Goal: Task Accomplishment & Management: Use online tool/utility

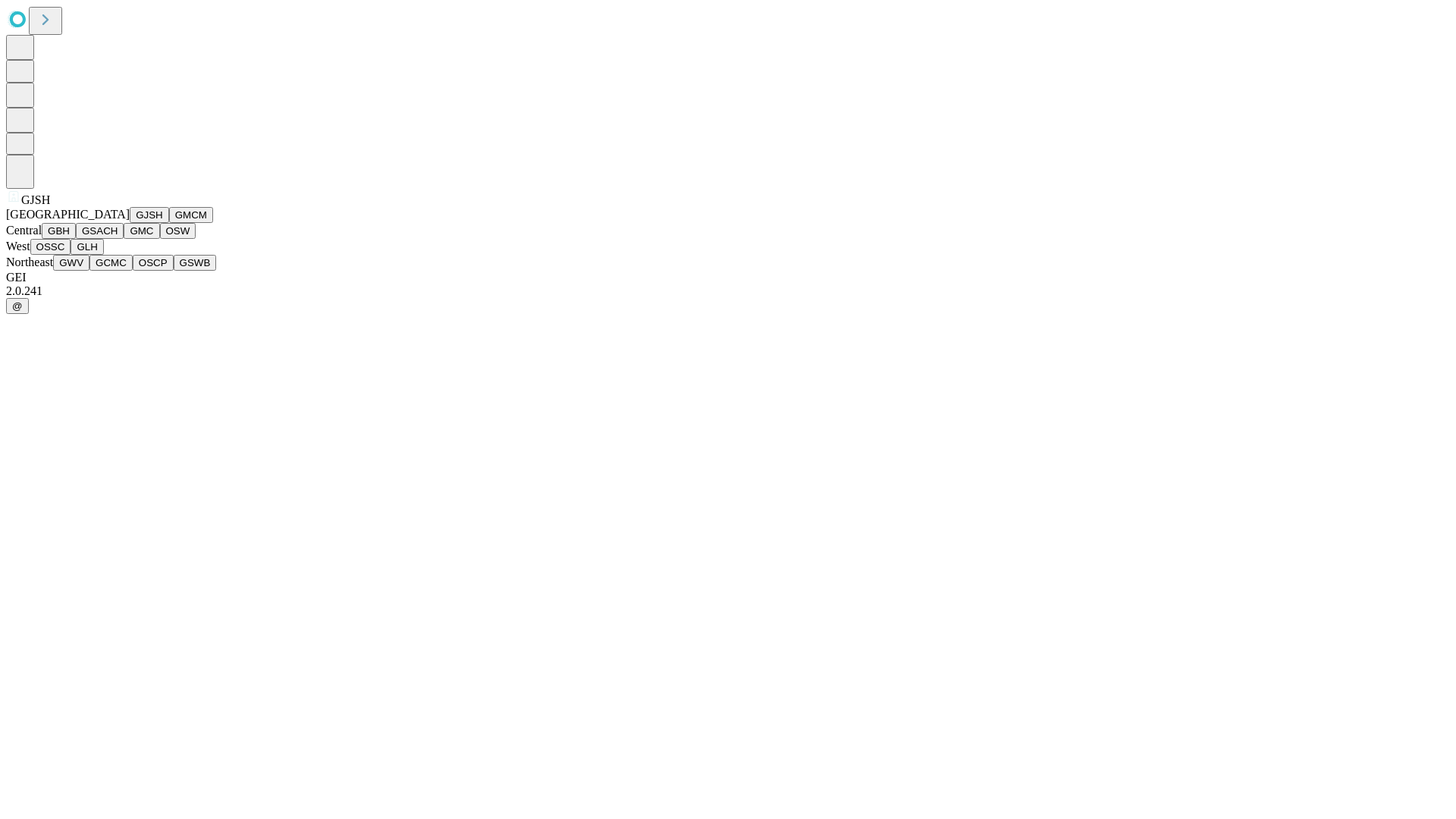
click at [130, 223] on button "GJSH" at bounding box center [149, 216] width 39 height 16
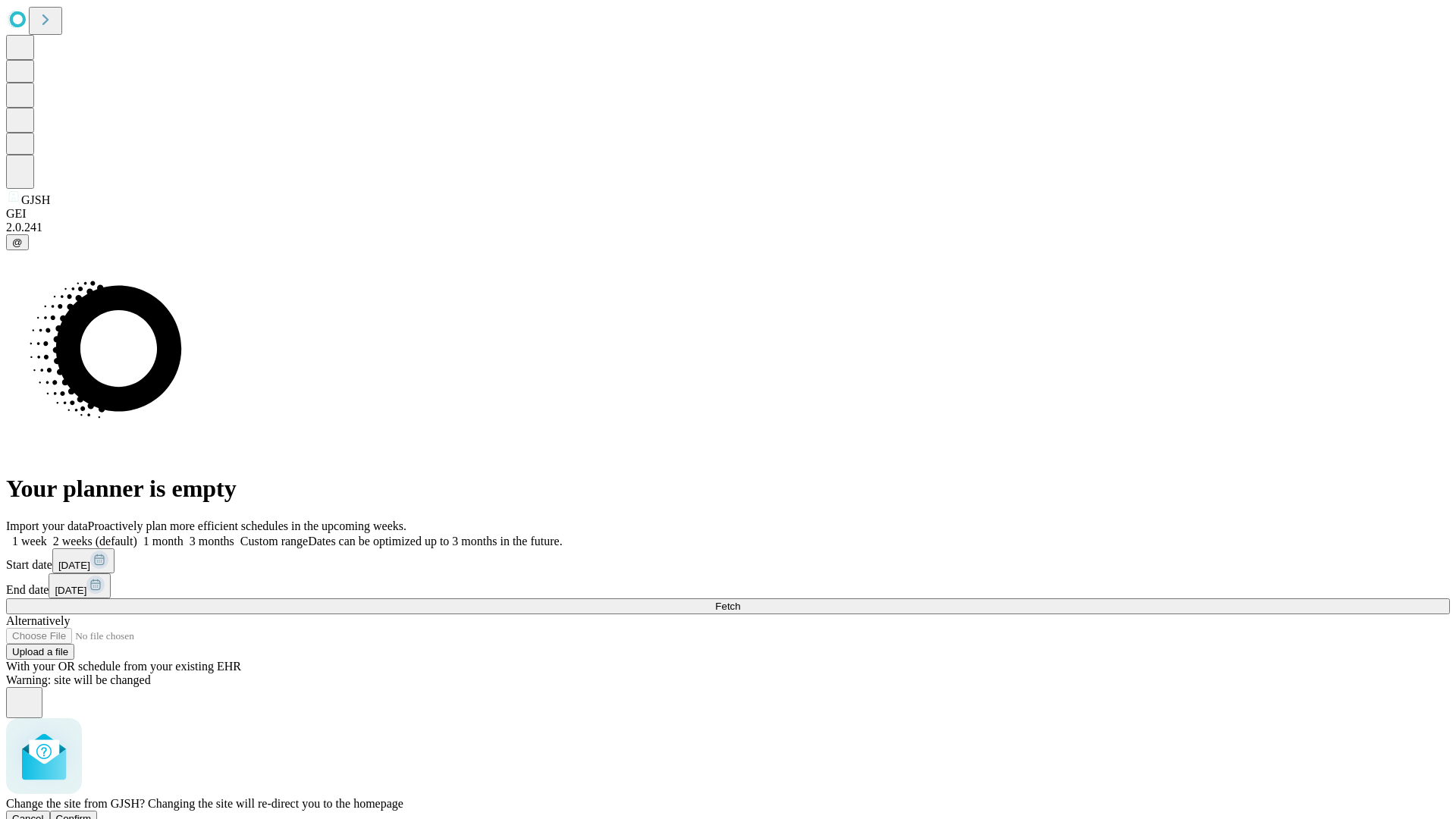
click at [91, 813] on span "Confirm" at bounding box center [74, 819] width 36 height 11
click at [137, 535] on label "2 weeks (default)" at bounding box center [92, 541] width 91 height 13
click at [741, 601] on span "Fetch" at bounding box center [728, 607] width 25 height 11
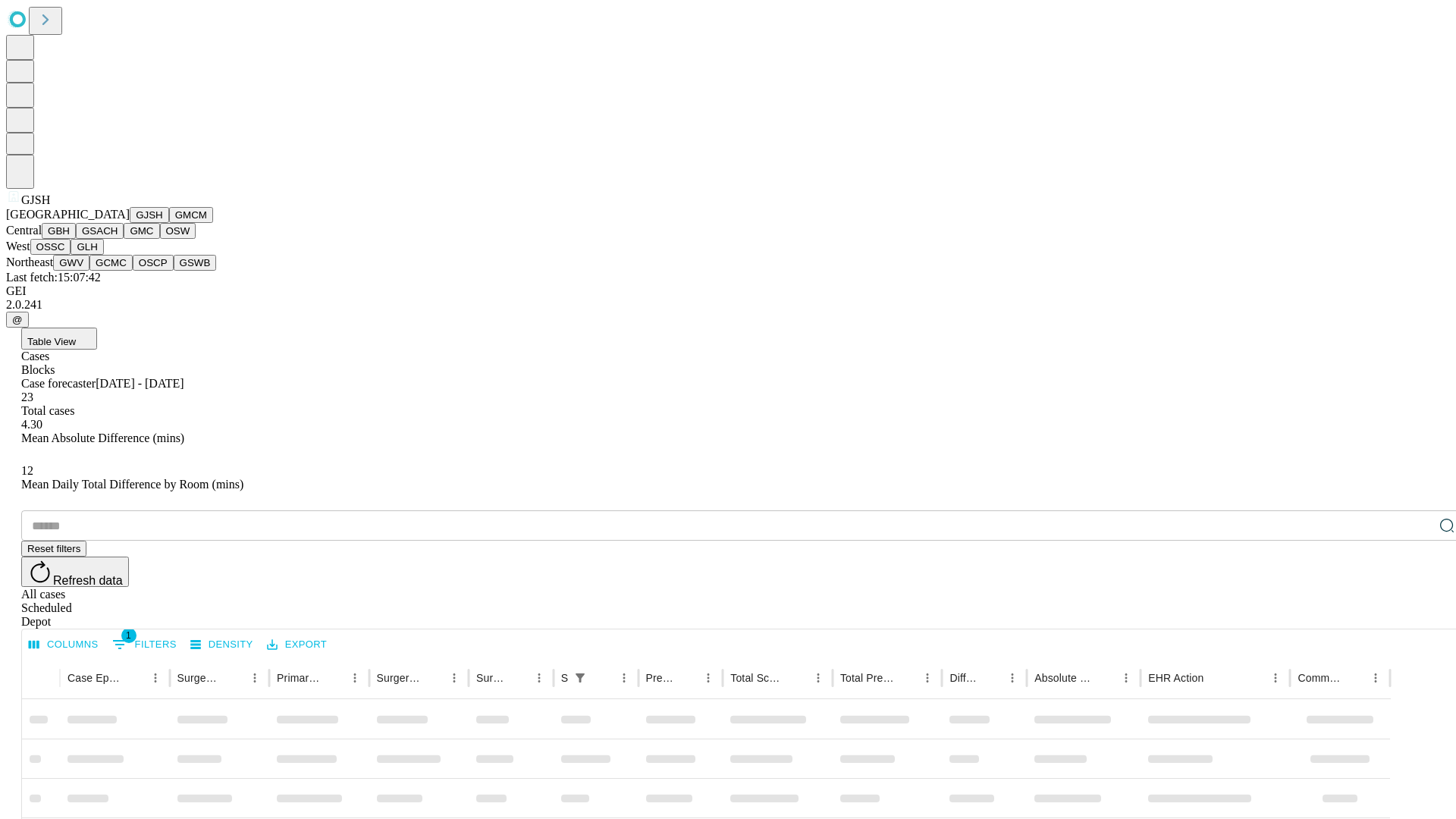
click at [169, 223] on button "GMCM" at bounding box center [191, 216] width 44 height 16
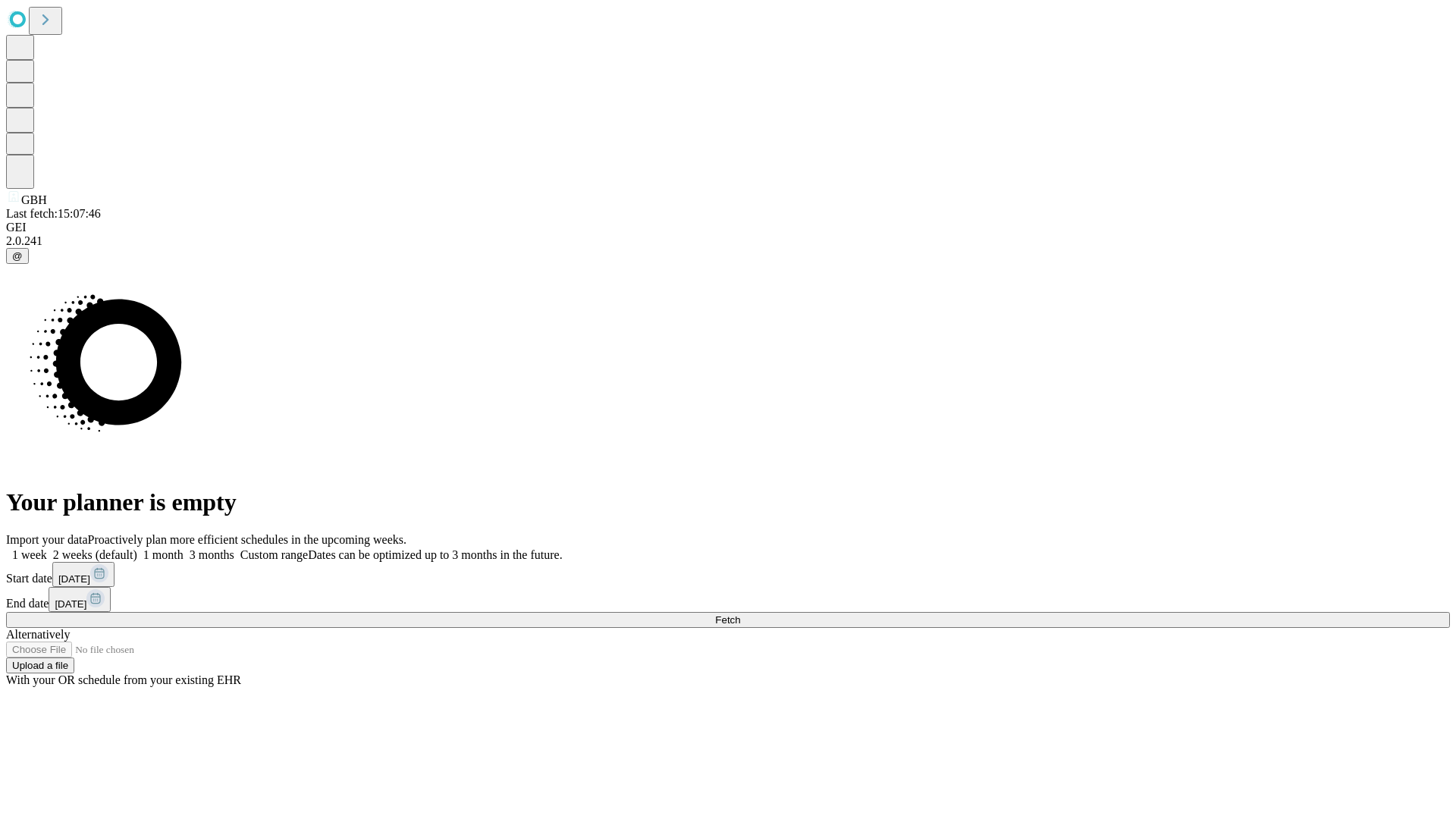
click at [137, 549] on label "2 weeks (default)" at bounding box center [92, 555] width 91 height 13
click at [741, 614] on span "Fetch" at bounding box center [728, 620] width 25 height 11
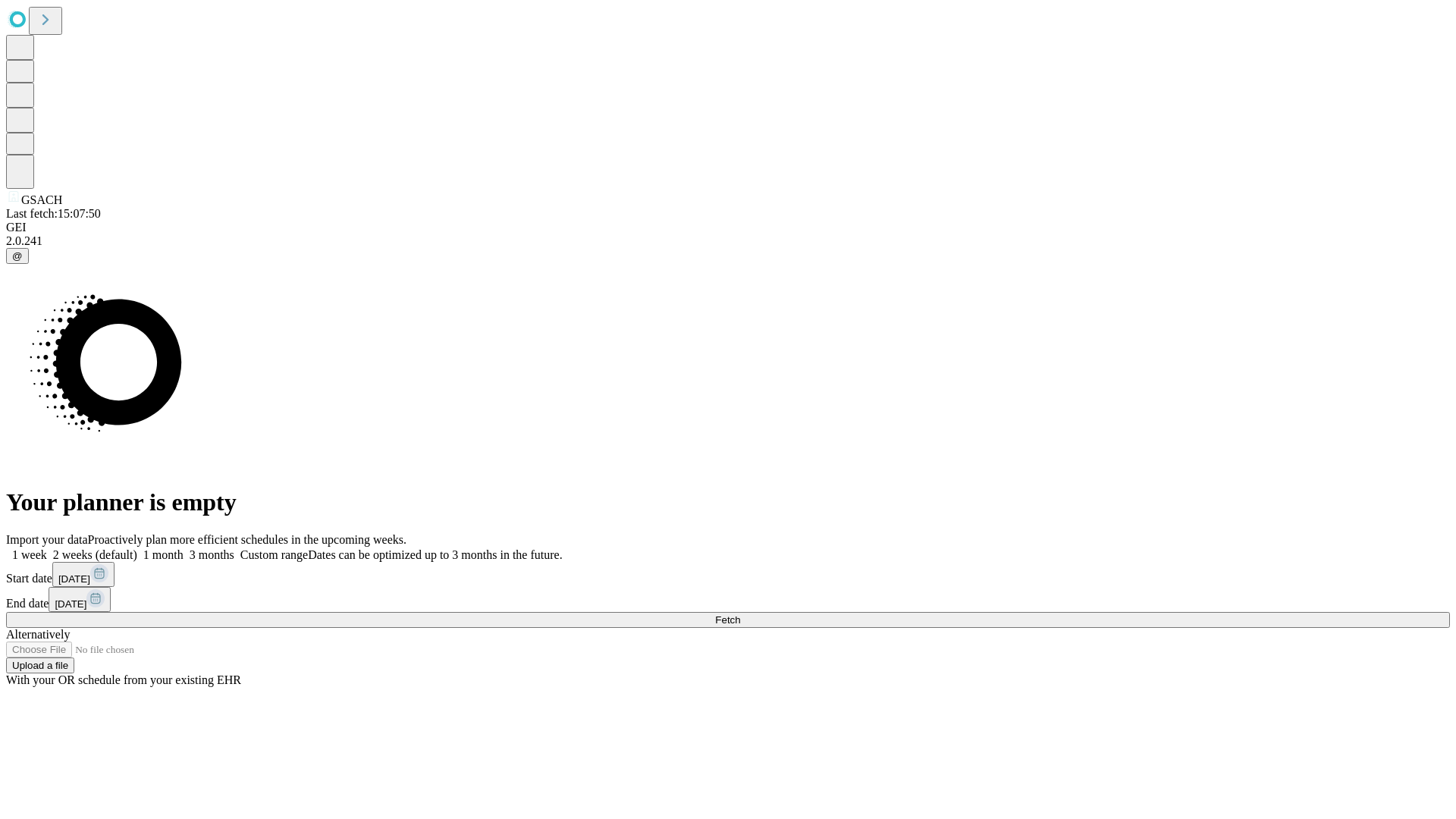
click at [741, 614] on span "Fetch" at bounding box center [728, 620] width 25 height 11
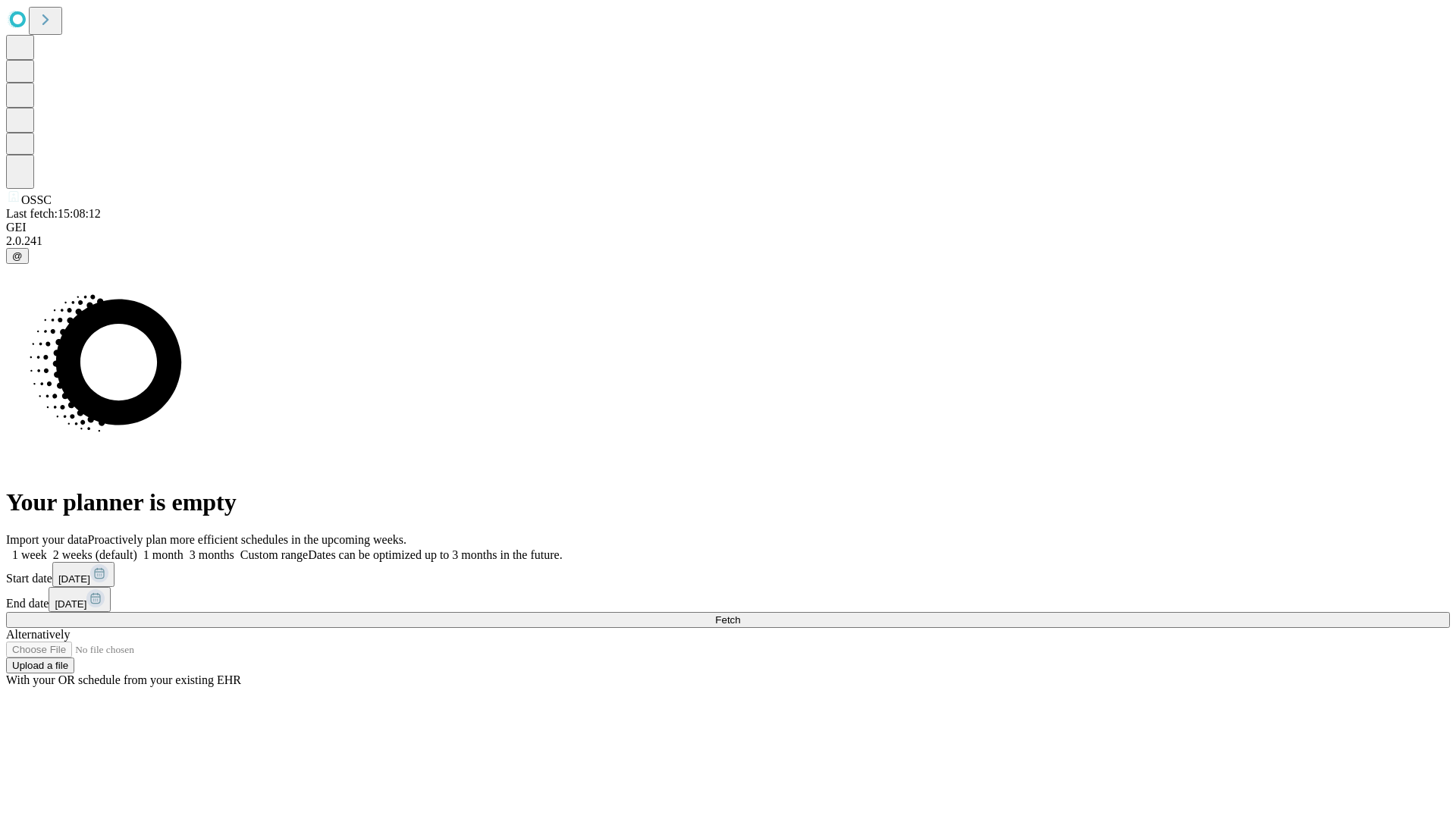
click at [137, 549] on label "2 weeks (default)" at bounding box center [92, 555] width 91 height 13
click at [741, 614] on span "Fetch" at bounding box center [728, 620] width 25 height 11
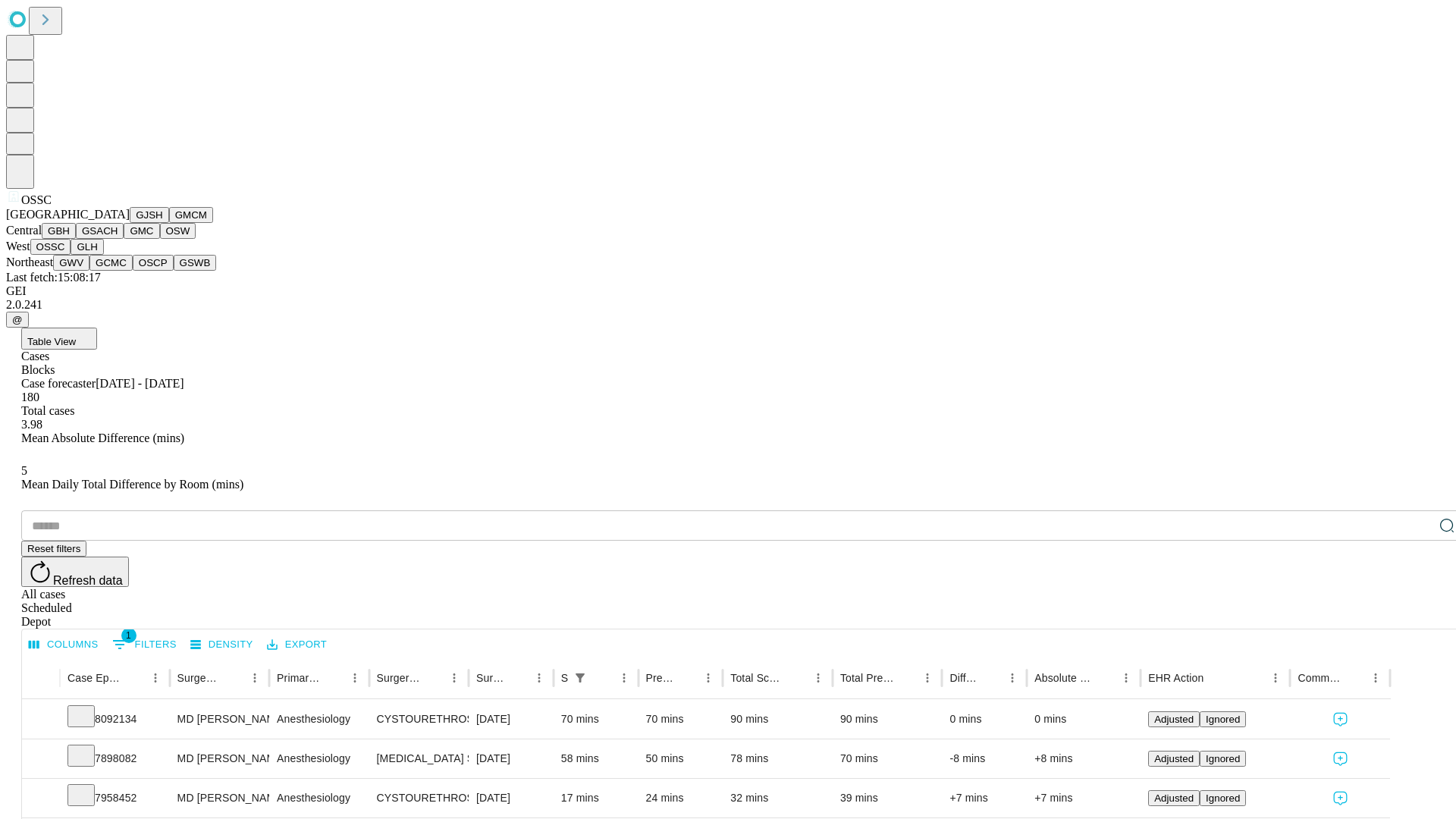
click at [103, 255] on button "GLH" at bounding box center [87, 247] width 33 height 16
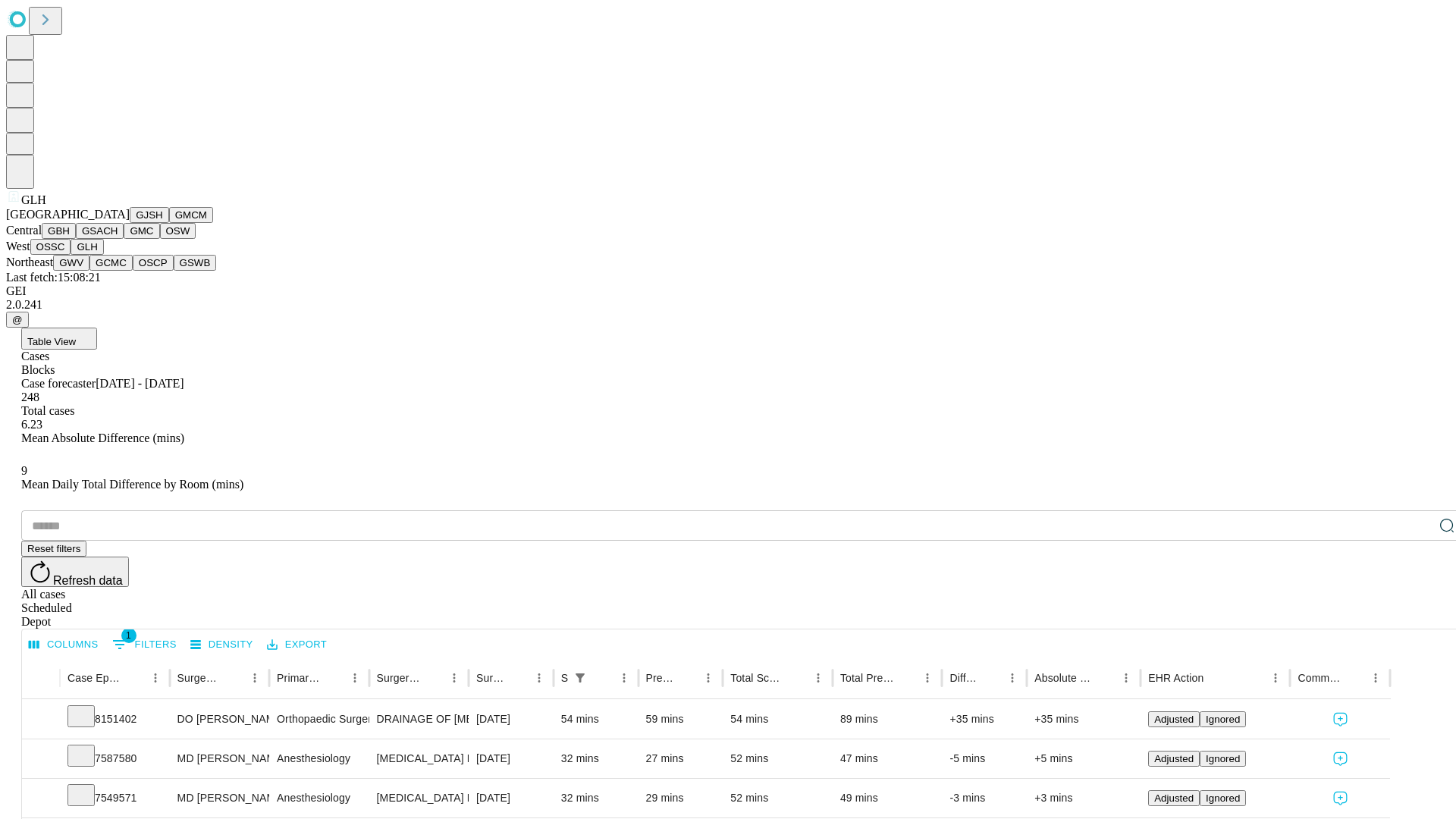
click at [90, 271] on button "GWV" at bounding box center [71, 263] width 37 height 16
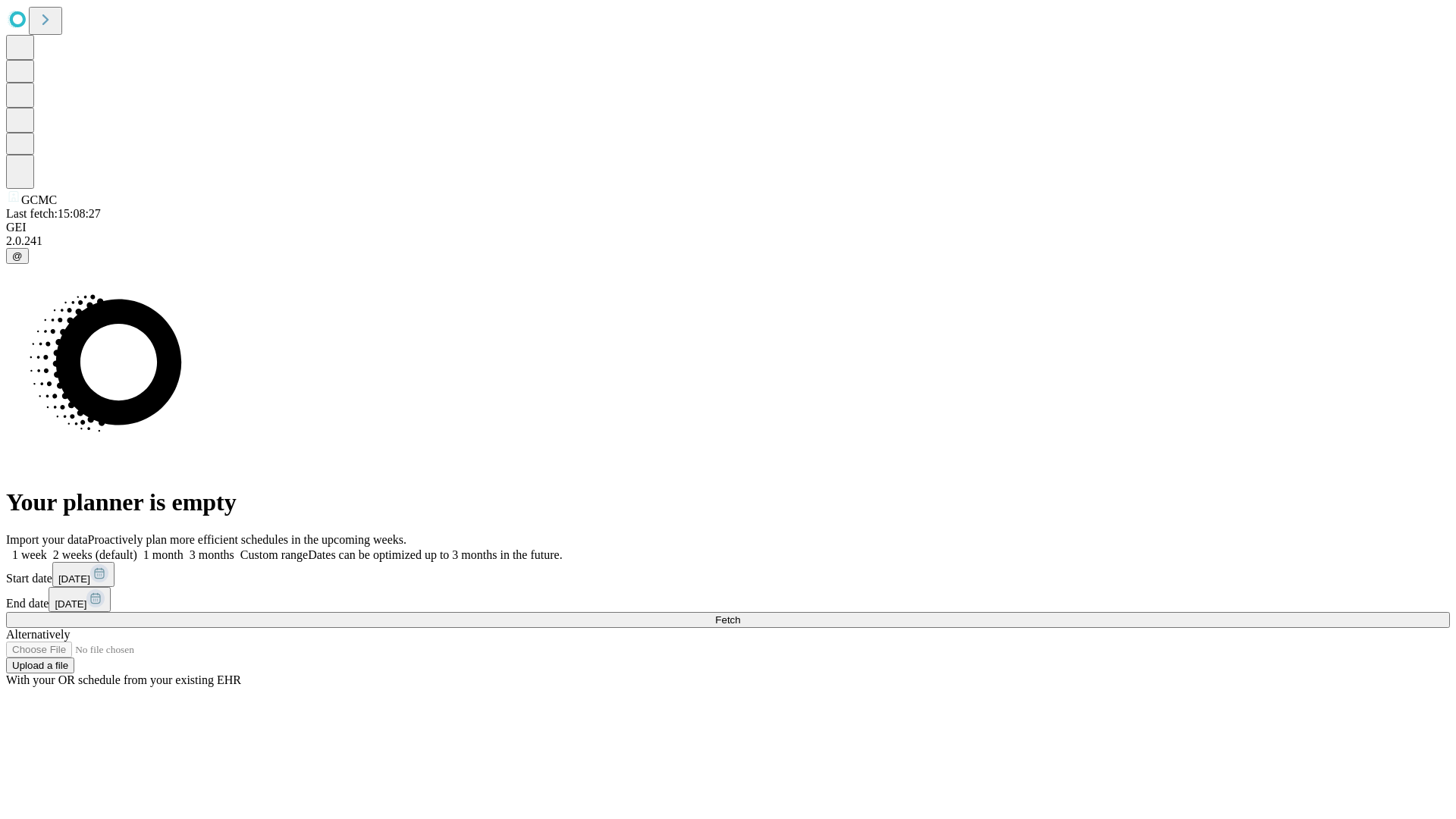
click at [137, 549] on label "2 weeks (default)" at bounding box center [92, 555] width 91 height 13
click at [741, 614] on span "Fetch" at bounding box center [728, 620] width 25 height 11
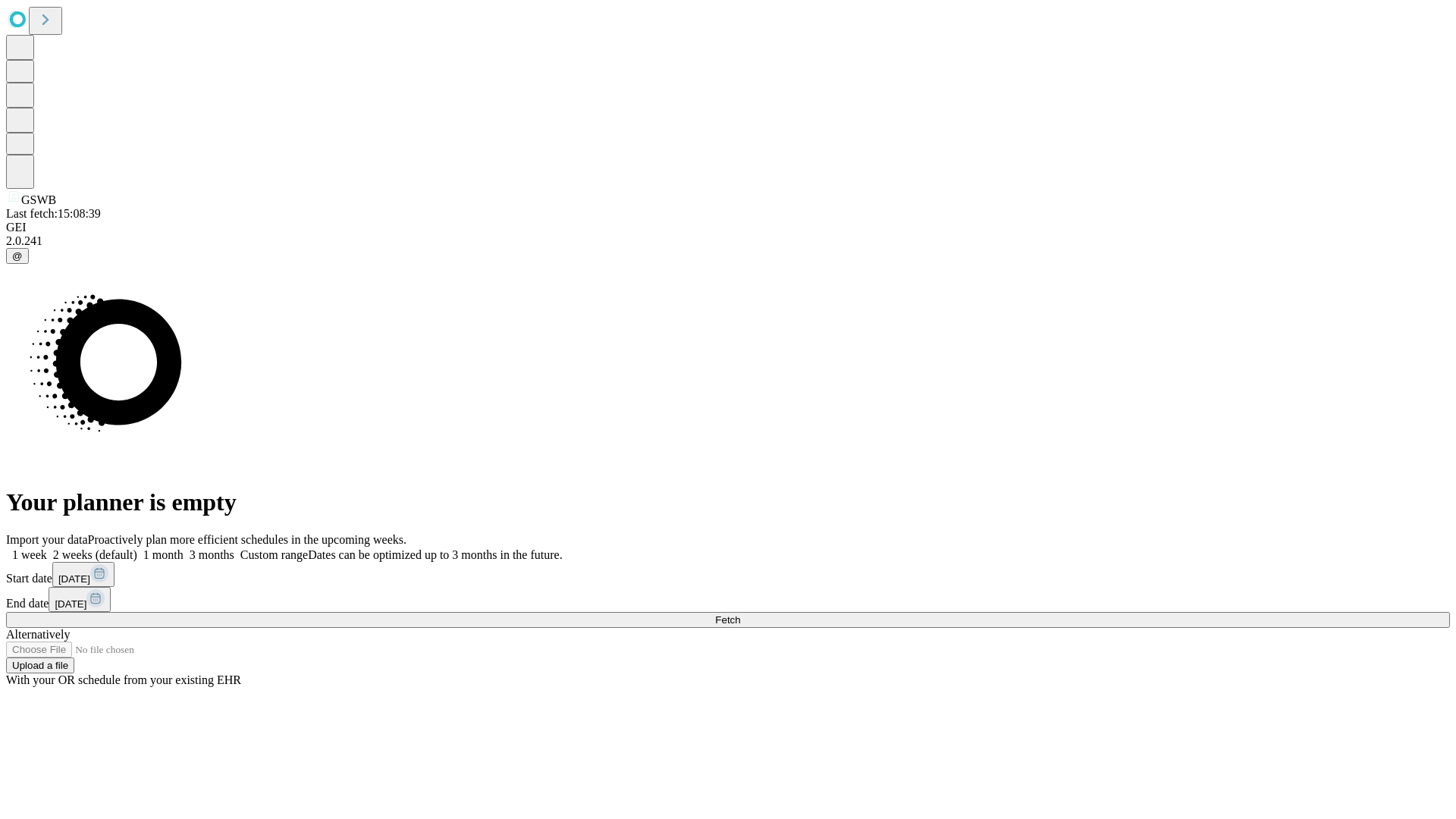
click at [137, 549] on label "2 weeks (default)" at bounding box center [92, 555] width 91 height 13
click at [741, 614] on span "Fetch" at bounding box center [728, 620] width 25 height 11
